Goal: Register for event/course

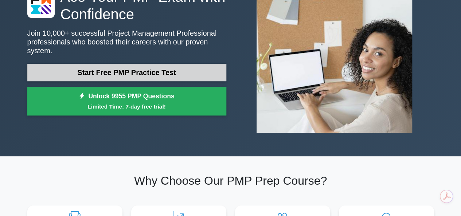
click at [110, 67] on link "Start Free PMP Practice Test" at bounding box center [126, 72] width 199 height 17
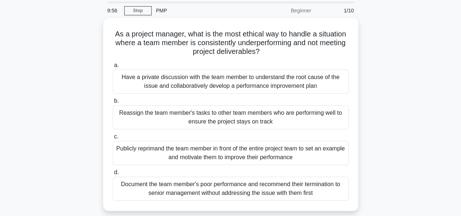
scroll to position [36, 0]
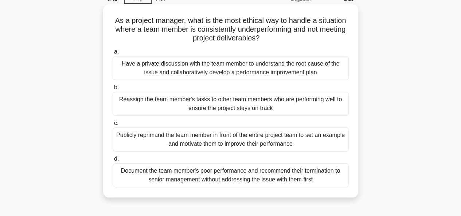
click at [225, 69] on div "Have a private discussion with the team member to understand the root cause of …" at bounding box center [231, 68] width 236 height 24
click at [113, 54] on input "a. Have a private discussion with the team member to understand the root cause …" at bounding box center [113, 52] width 0 height 5
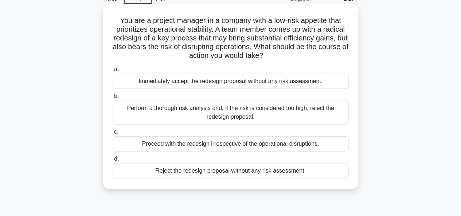
click at [186, 114] on div "Perform a thorough risk analysis and, if the risk is considered too high, rejec…" at bounding box center [231, 113] width 236 height 24
click at [113, 99] on input "b. Perform a thorough risk analysis and, if the risk is considered too high, re…" at bounding box center [113, 96] width 0 height 5
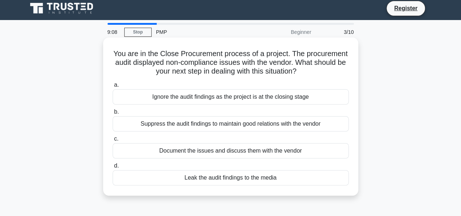
scroll to position [0, 0]
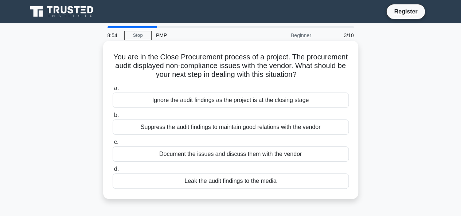
click at [205, 157] on div "Document the issues and discuss them with the vendor" at bounding box center [231, 154] width 236 height 15
click at [113, 145] on input "c. Document the issues and discuss them with the vendor" at bounding box center [113, 142] width 0 height 5
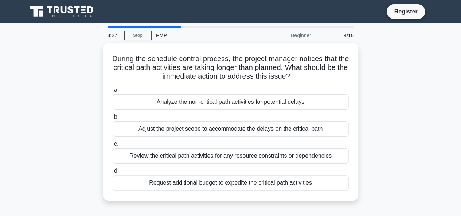
click at [205, 157] on div "Review the critical path activities for any resource constraints or dependencies" at bounding box center [231, 155] width 236 height 15
click at [113, 147] on input "c. Review the critical path activities for any resource constraints or dependen…" at bounding box center [113, 144] width 0 height 5
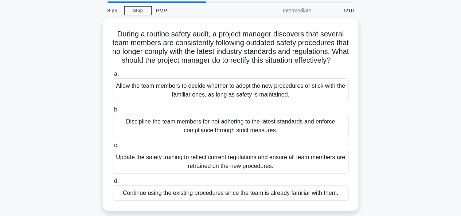
scroll to position [36, 0]
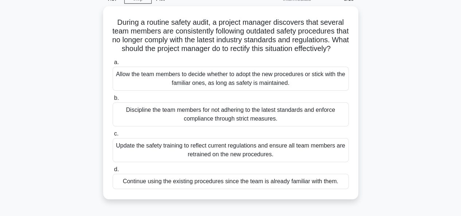
click at [205, 157] on div "Update the safety training to reflect current regulations and ensure all team m…" at bounding box center [231, 150] width 236 height 24
click at [113, 136] on input "c. Update the safety training to reflect current regulations and ensure all tea…" at bounding box center [113, 134] width 0 height 5
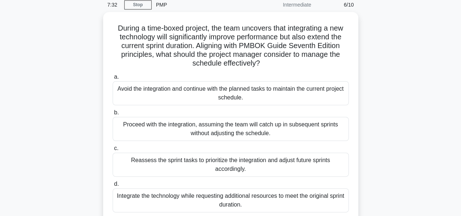
scroll to position [73, 0]
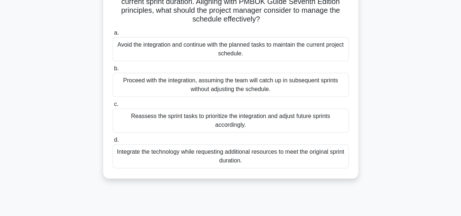
click at [181, 155] on div "Integrate the technology while requesting additional resources to meet the orig…" at bounding box center [231, 156] width 236 height 24
click at [113, 143] on input "d. Integrate the technology while requesting additional resources to meet the o…" at bounding box center [113, 140] width 0 height 5
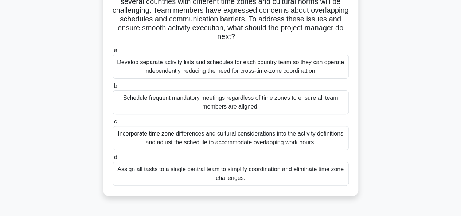
click at [329, 138] on div "Incorporate time zone differences and cultural considerations into the activity…" at bounding box center [231, 138] width 236 height 24
click at [113, 124] on input "c. Incorporate time zone differences and cultural considerations into the activ…" at bounding box center [113, 122] width 0 height 5
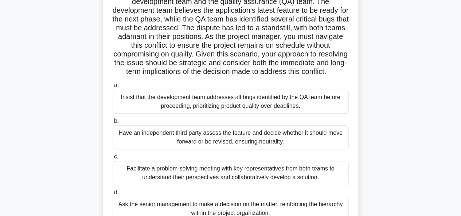
scroll to position [109, 0]
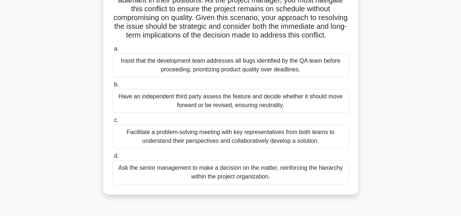
click at [177, 149] on div "Facilitate a problem-solving meeting with key representatives from both teams t…" at bounding box center [231, 137] width 236 height 24
click at [113, 123] on input "c. Facilitate a problem-solving meeting with key representatives from both team…" at bounding box center [113, 120] width 0 height 5
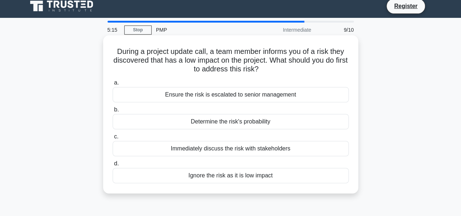
scroll to position [0, 0]
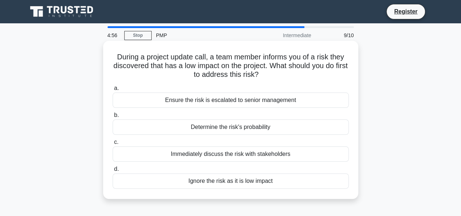
click at [312, 129] on div "Determine the risk's probability" at bounding box center [231, 127] width 236 height 15
click at [113, 118] on input "b. Determine the risk's probability" at bounding box center [113, 115] width 0 height 5
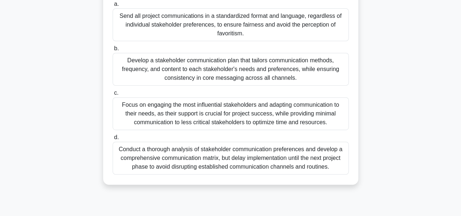
scroll to position [141, 0]
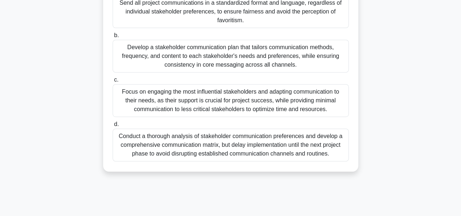
click at [190, 54] on div "Develop a stakeholder communication plan that tailors communication methods, fr…" at bounding box center [231, 56] width 236 height 33
click at [113, 38] on input "b. Develop a stakeholder communication plan that tailors communication methods,…" at bounding box center [113, 35] width 0 height 5
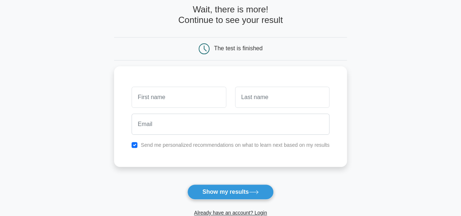
scroll to position [73, 0]
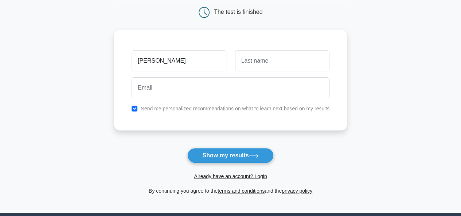
type input "Rajbir"
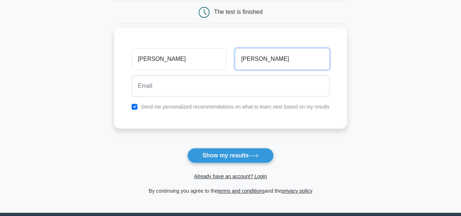
type input "Singh"
click at [163, 105] on label "Send me personalized recommendations on what to learn next based on my results" at bounding box center [235, 107] width 189 height 6
click at [134, 107] on input "checkbox" at bounding box center [135, 107] width 6 height 6
checkbox input "false"
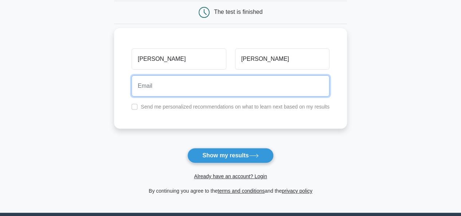
click at [144, 91] on input "email" at bounding box center [231, 85] width 198 height 21
type input "jag@123.com"
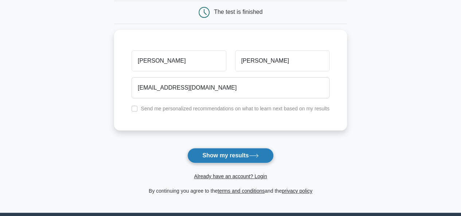
click at [213, 151] on button "Show my results" at bounding box center [230, 155] width 86 height 15
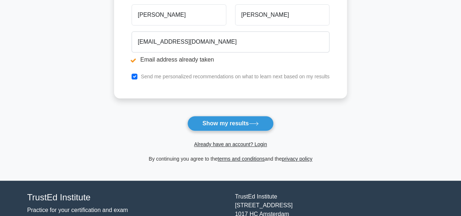
scroll to position [109, 0]
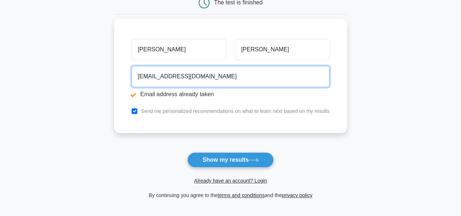
click at [146, 78] on input "[EMAIL_ADDRESS][DOMAIN_NAME]" at bounding box center [231, 76] width 198 height 21
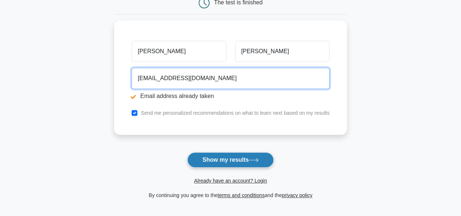
type input "[EMAIL_ADDRESS][DOMAIN_NAME]"
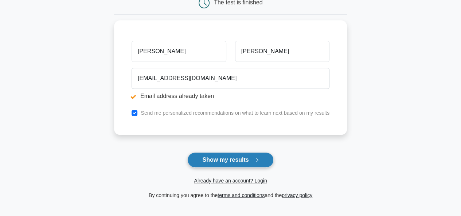
click at [221, 162] on button "Show my results" at bounding box center [230, 159] width 86 height 15
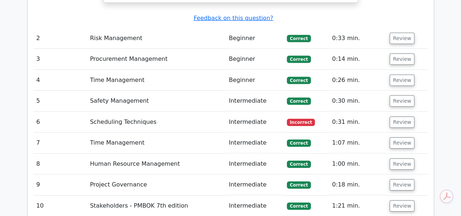
scroll to position [1093, 0]
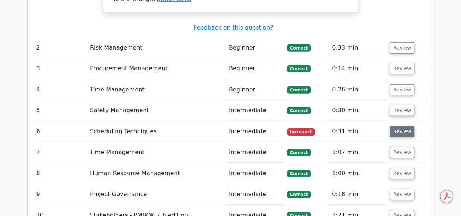
click at [400, 126] on button "Review" at bounding box center [402, 131] width 25 height 11
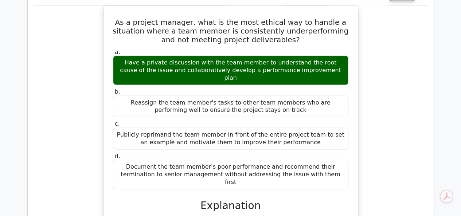
scroll to position [838, 0]
